Goal: Information Seeking & Learning: Check status

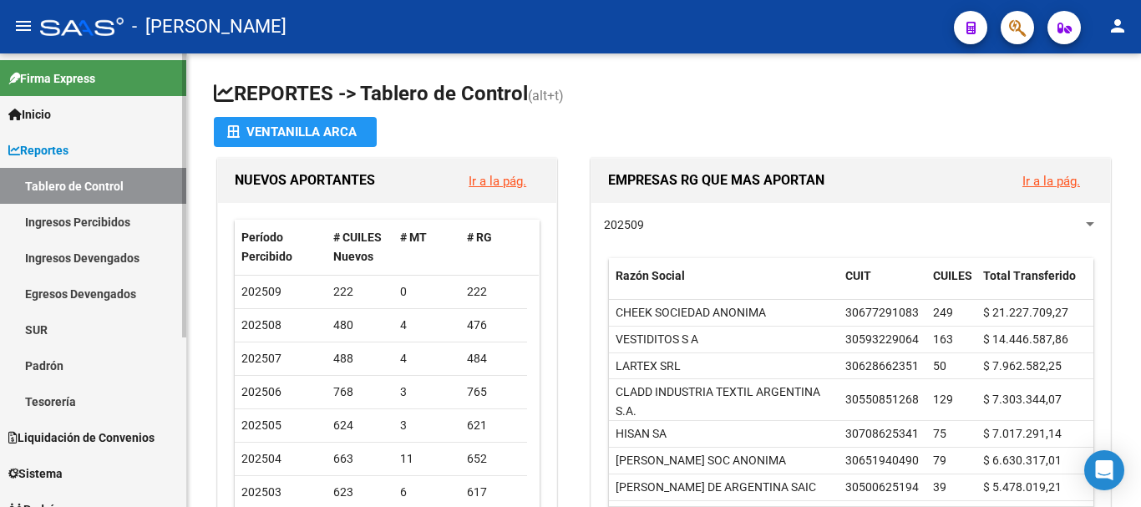
scroll to position [271, 0]
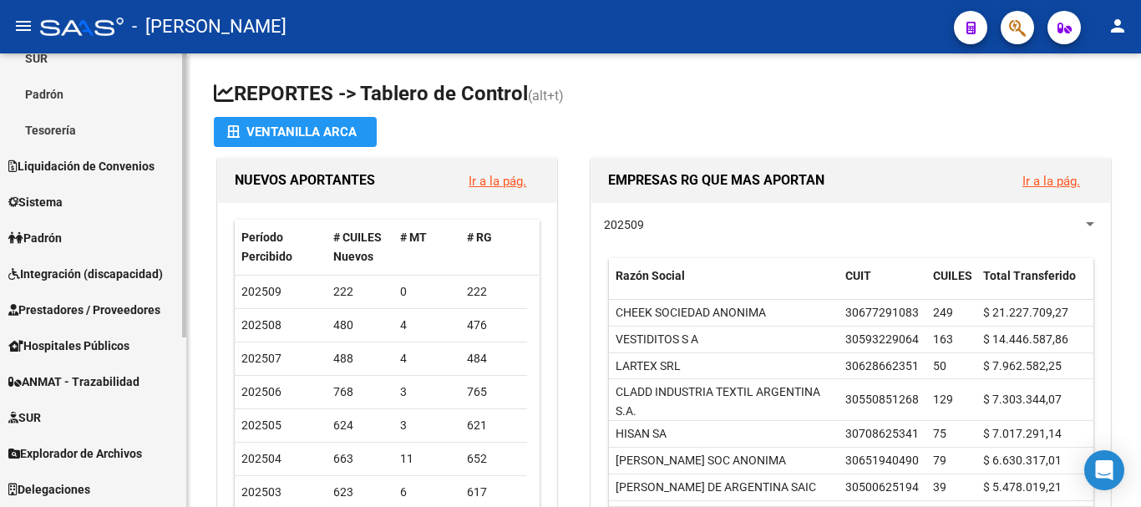
click at [79, 239] on link "Padrón" at bounding box center [93, 238] width 186 height 36
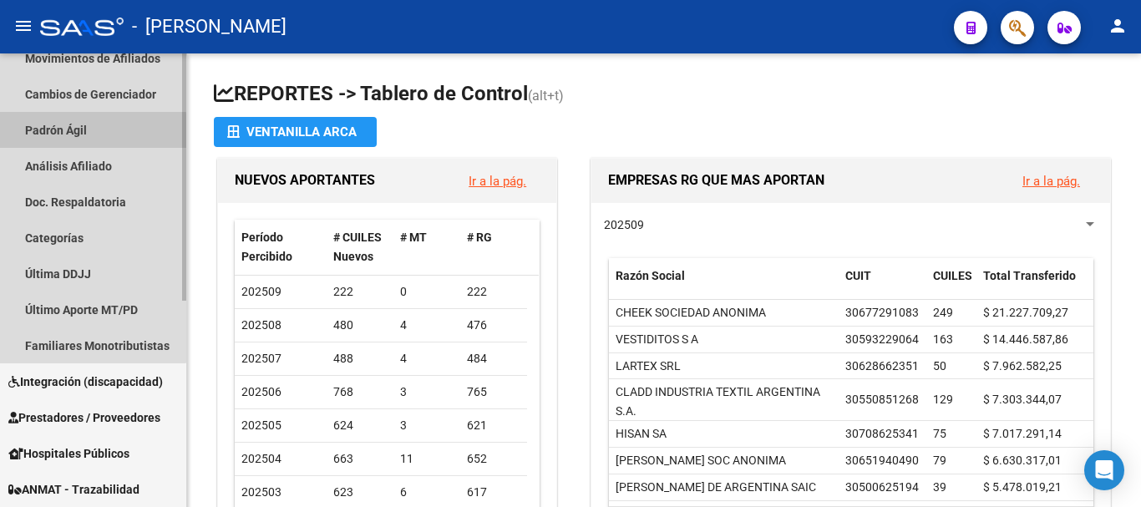
click at [69, 133] on link "Padrón Ágil" at bounding box center [93, 130] width 186 height 36
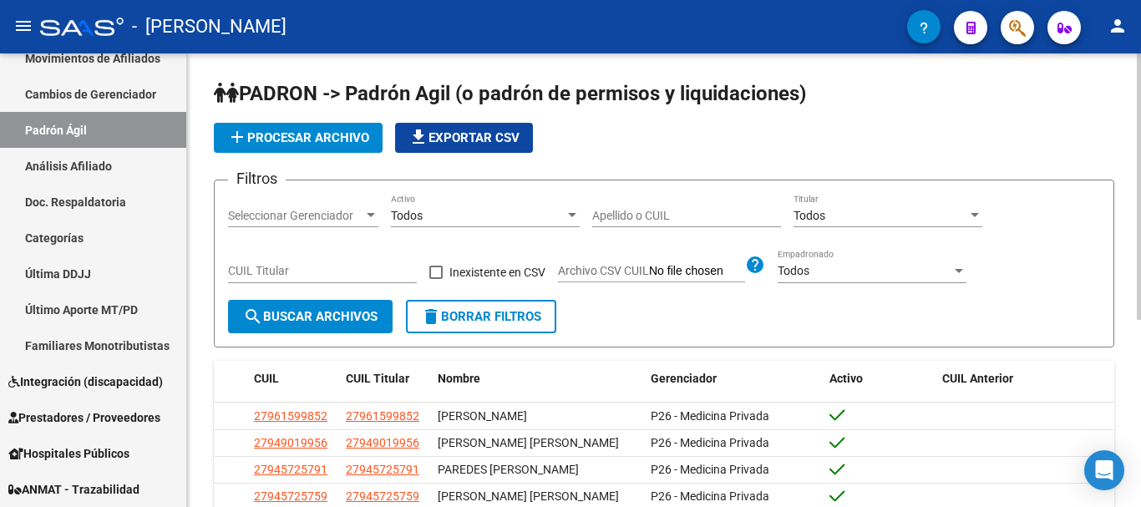
click at [339, 272] on input "CUIL Titular" at bounding box center [322, 271] width 189 height 14
paste input "34-624301"
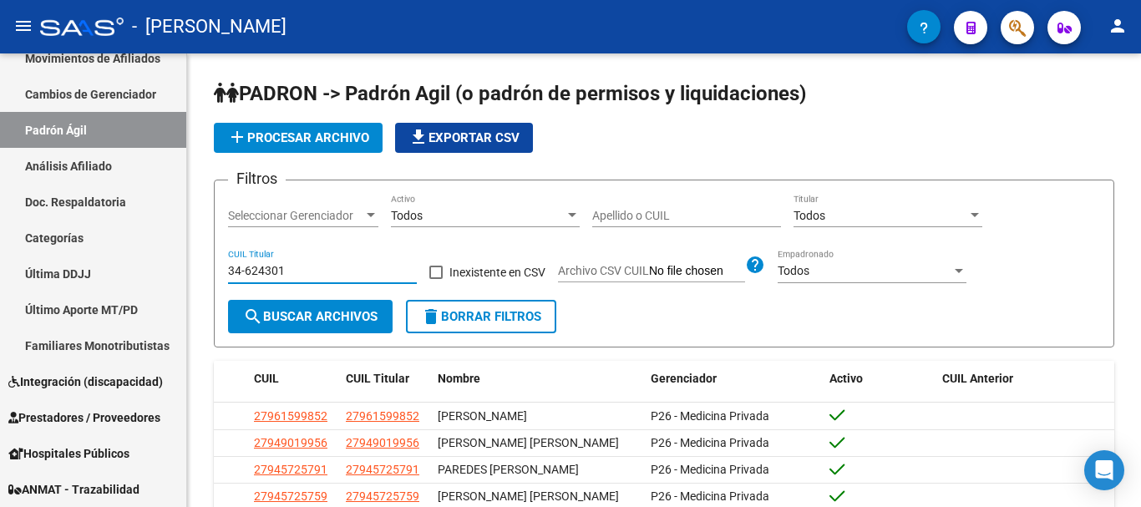
type input "34-624301"
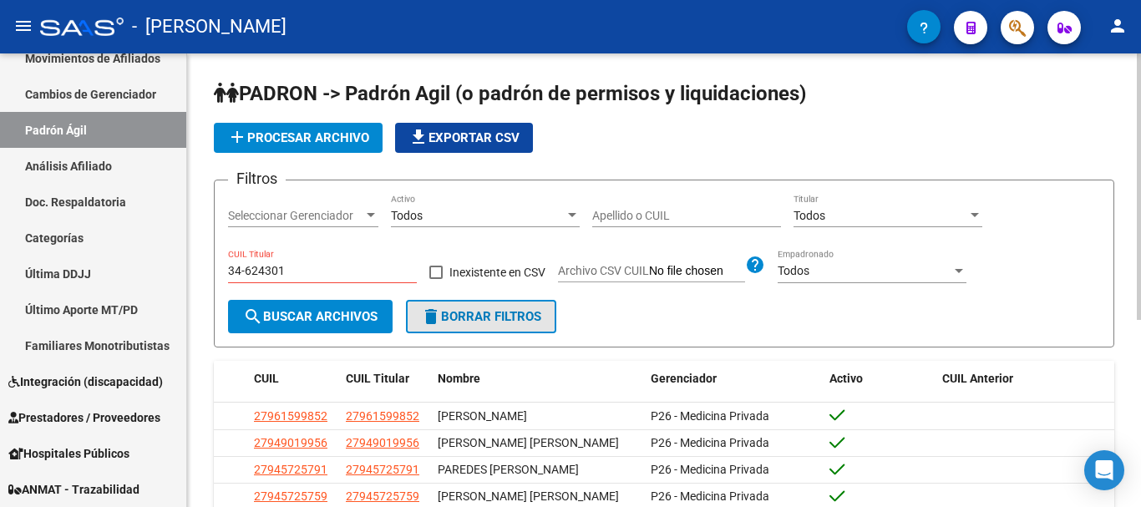
drag, startPoint x: 485, startPoint y: 321, endPoint x: 454, endPoint y: 318, distance: 31.0
click at [483, 321] on span "delete Borrar Filtros" at bounding box center [481, 316] width 120 height 15
click at [295, 268] on input "CUIL Titular" at bounding box center [322, 271] width 189 height 14
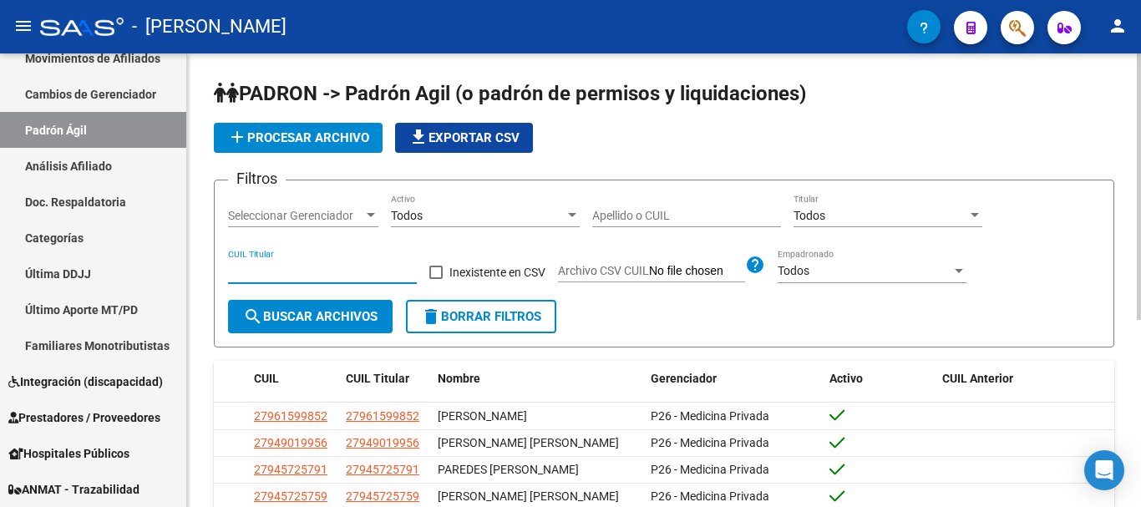
paste input "20-34624301-6"
type input "20-34624301-6"
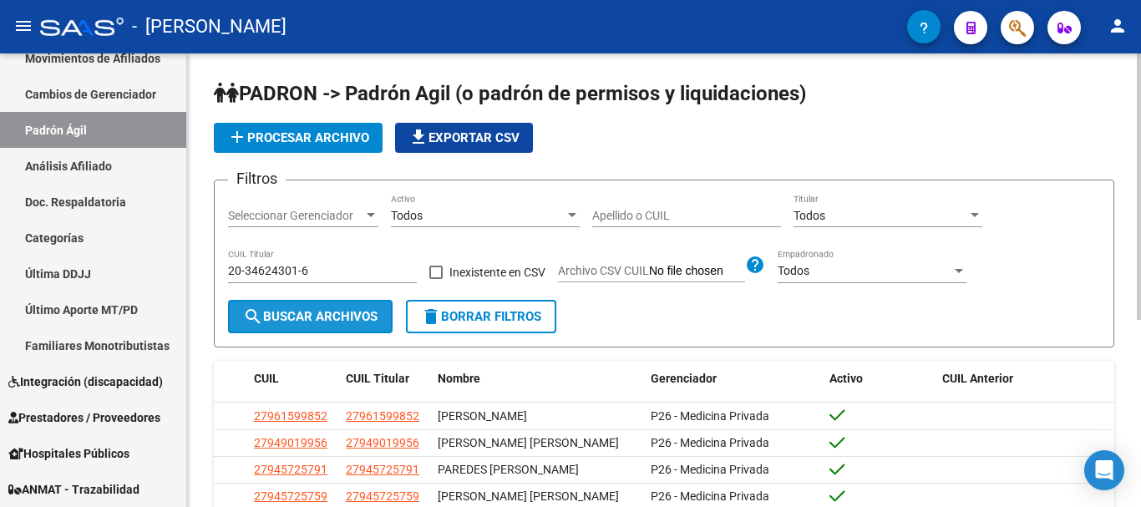
click at [283, 321] on span "search Buscar Archivos" at bounding box center [310, 316] width 134 height 15
